Goal: Navigation & Orientation: Find specific page/section

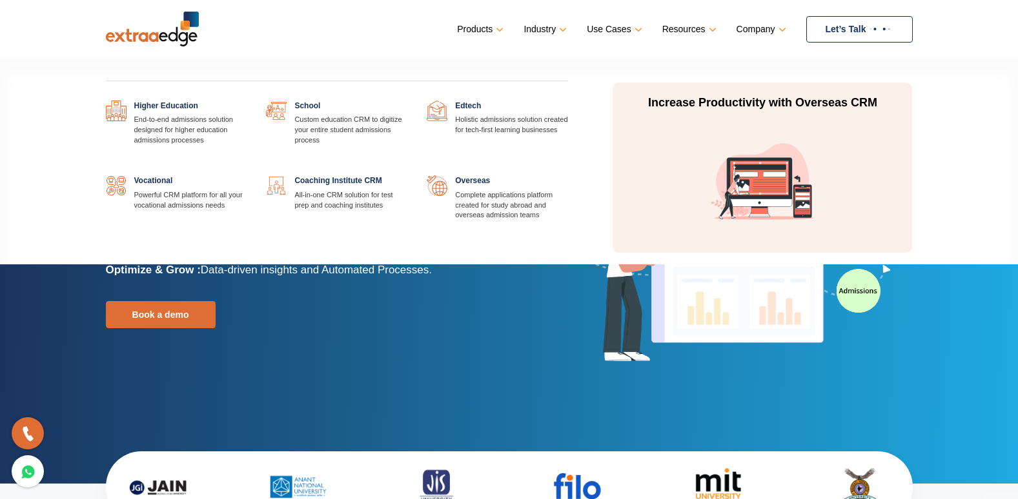
click at [568, 101] on link at bounding box center [568, 101] width 0 height 0
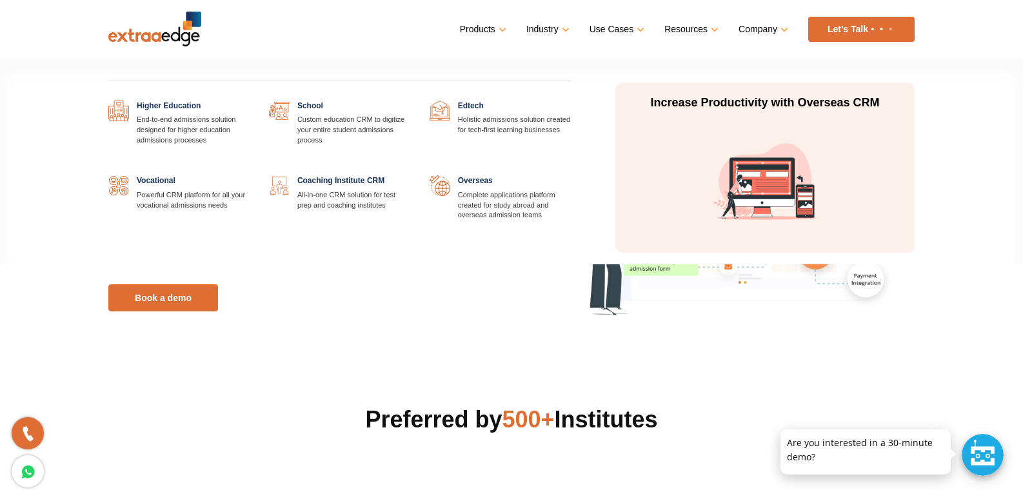
click at [571, 101] on link at bounding box center [571, 101] width 0 height 0
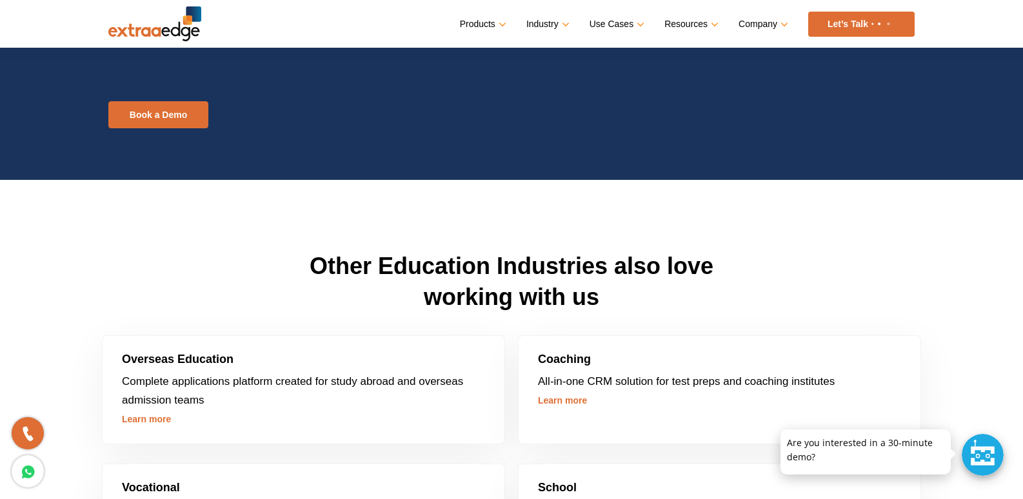
scroll to position [3549, 0]
